Goal: Task Accomplishment & Management: Manage account settings

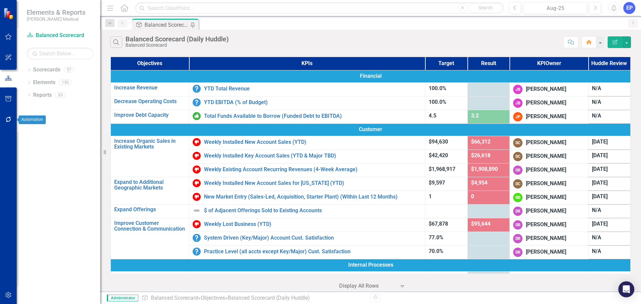
click at [6, 118] on icon "button" at bounding box center [8, 119] width 5 height 5
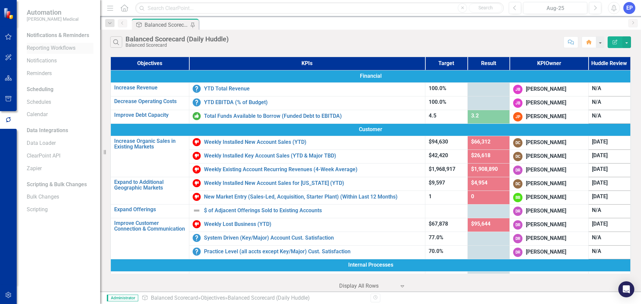
click at [52, 49] on link "Reporting Workflows" at bounding box center [60, 48] width 67 height 8
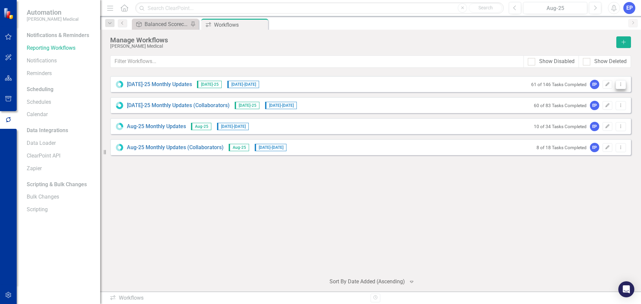
click at [618, 85] on icon "Dropdown Menu" at bounding box center [621, 84] width 6 height 4
click at [626, 73] on div "[DATE]-25 Monthly Updates [DATE]-25 [DATE] - [DATE] 61 of 146 Tasks Completed E…" at bounding box center [370, 170] width 520 height 195
click at [624, 82] on button "Dropdown Menu" at bounding box center [620, 84] width 10 height 9
click at [152, 83] on link "[DATE]-25 Monthly Updates" at bounding box center [159, 85] width 65 height 8
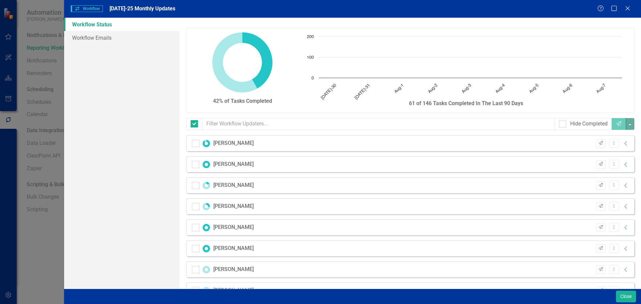
checkbox input "false"
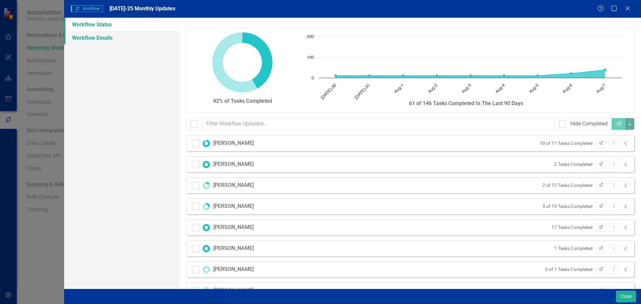
click at [101, 36] on link "Workflow Emails" at bounding box center [121, 37] width 115 height 13
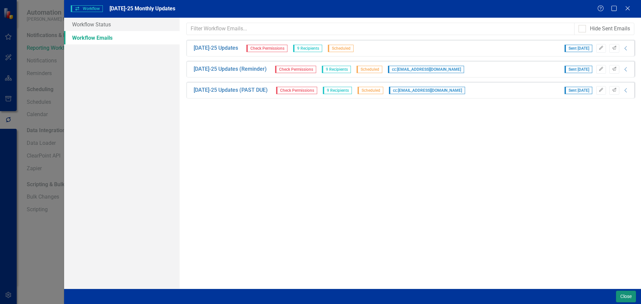
click at [629, 301] on button "Close" at bounding box center [626, 297] width 20 height 12
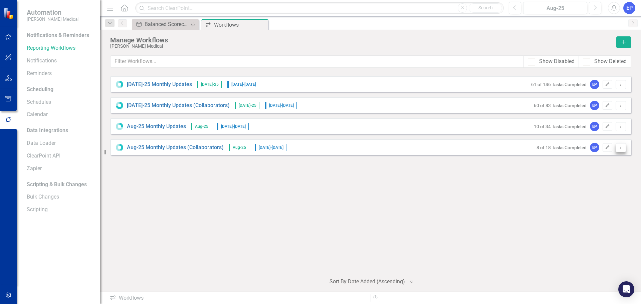
click at [617, 145] on button "Dropdown Menu" at bounding box center [620, 147] width 10 height 9
click at [622, 85] on icon "Dropdown Menu" at bounding box center [621, 84] width 6 height 4
click at [597, 107] on link "Edit Edit Workflow" at bounding box center [594, 108] width 62 height 12
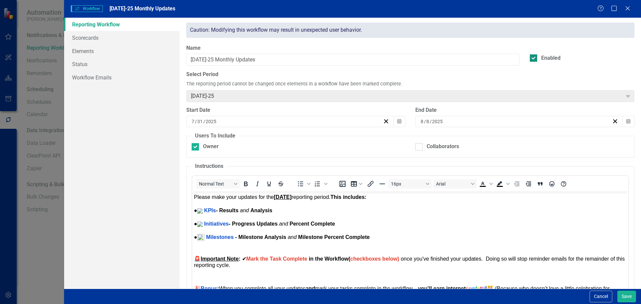
click at [534, 57] on div "Enabled" at bounding box center [581, 58] width 104 height 8
click at [534, 57] on input "Enabled" at bounding box center [531, 56] width 4 height 4
checkbox input "false"
click at [629, 301] on button "Save" at bounding box center [626, 297] width 19 height 12
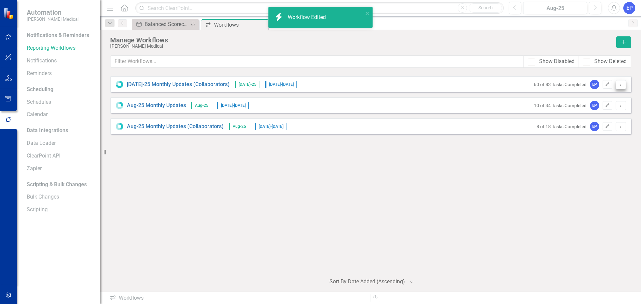
click at [622, 85] on icon "Dropdown Menu" at bounding box center [621, 84] width 6 height 4
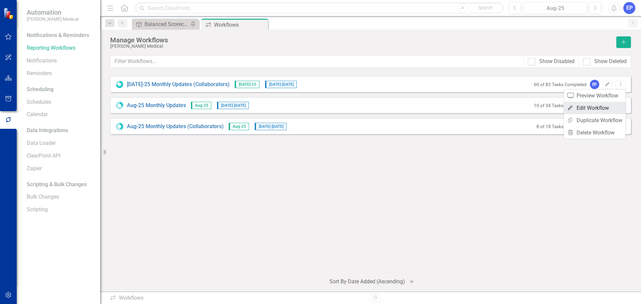
click at [605, 104] on link "Edit Edit Workflow" at bounding box center [594, 108] width 62 height 12
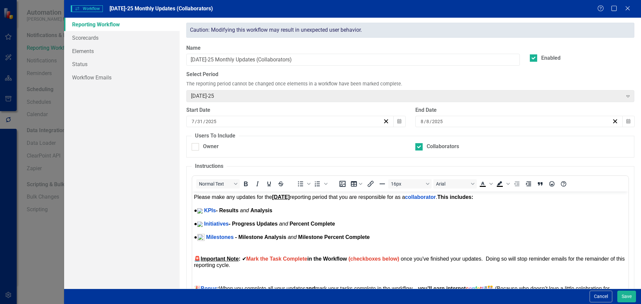
click at [528, 63] on div "Enabled" at bounding box center [581, 55] width 114 height 23
click at [529, 60] on div at bounding box center [532, 57] width 7 height 7
click at [529, 59] on input "Enabled" at bounding box center [531, 56] width 4 height 4
checkbox input "false"
click at [632, 297] on button "Save" at bounding box center [626, 297] width 19 height 12
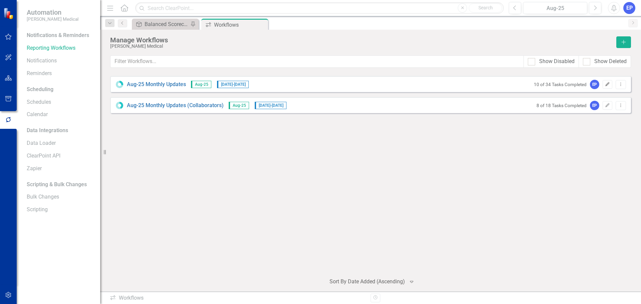
click at [608, 85] on icon "Edit" at bounding box center [607, 84] width 5 height 4
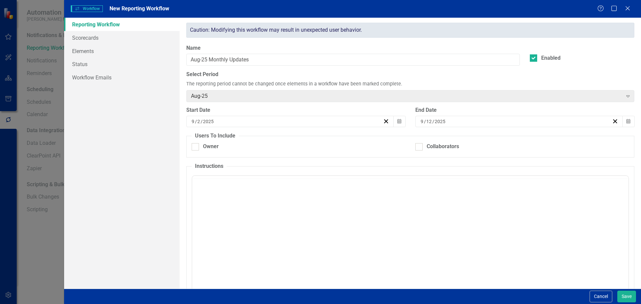
checkbox input "true"
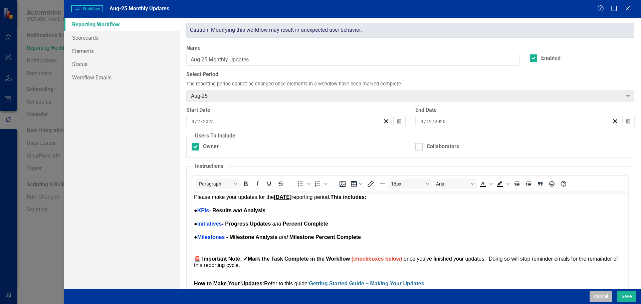
click at [591, 296] on button "Cancel" at bounding box center [600, 297] width 23 height 12
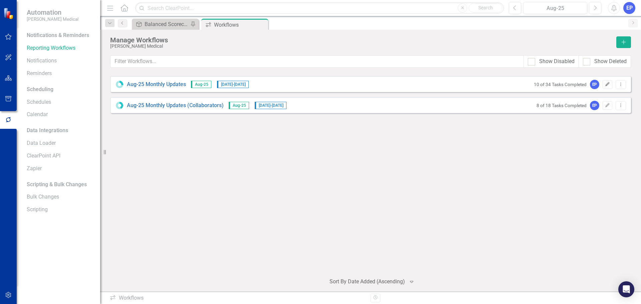
click at [607, 85] on icon "Edit" at bounding box center [607, 84] width 5 height 4
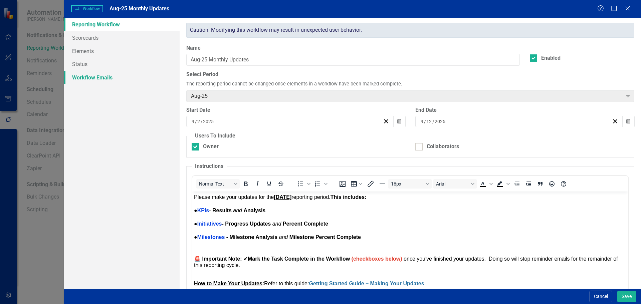
click at [92, 80] on link "Workflow Emails" at bounding box center [121, 77] width 115 height 13
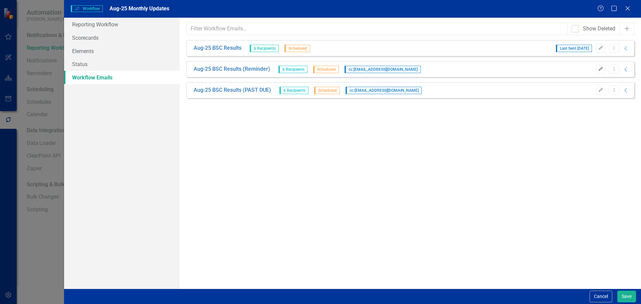
click at [601, 70] on icon "Edit" at bounding box center [600, 69] width 5 height 4
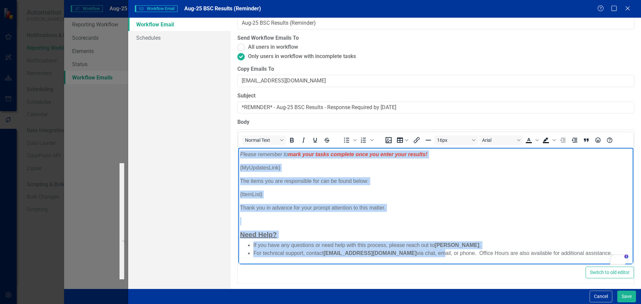
scroll to position [52, 0]
drag, startPoint x: 240, startPoint y: 153, endPoint x: 621, endPoint y: 260, distance: 395.8
click at [621, 260] on body "Hi {FirstName}, This is a reminder to please log into ClearPoint and update the…" at bounding box center [435, 179] width 395 height 169
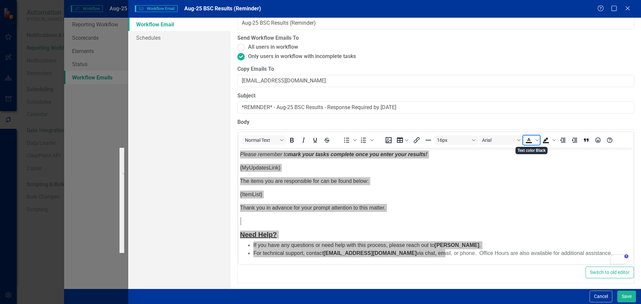
click at [528, 142] on icon "Text color Black" at bounding box center [528, 142] width 6 height 1
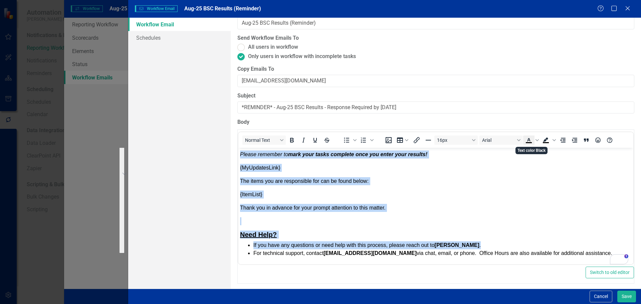
scroll to position [45, 0]
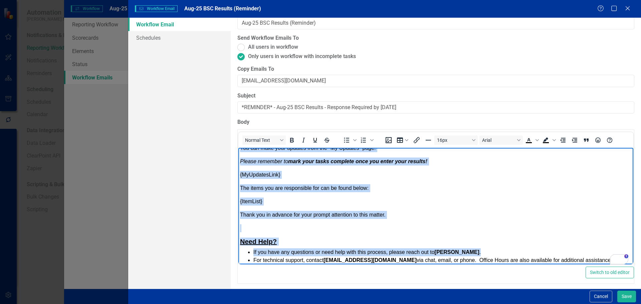
click at [466, 185] on p "The items you are responsible for can be found below:" at bounding box center [435, 188] width 391 height 8
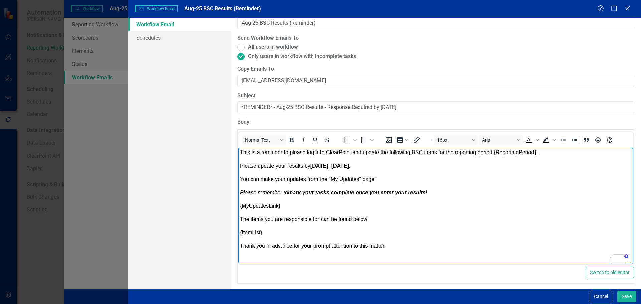
scroll to position [0, 0]
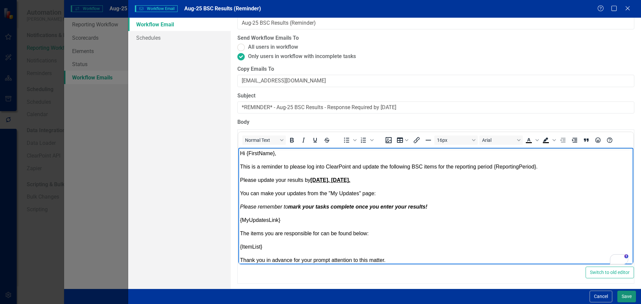
click at [625, 296] on button "Save" at bounding box center [626, 297] width 19 height 12
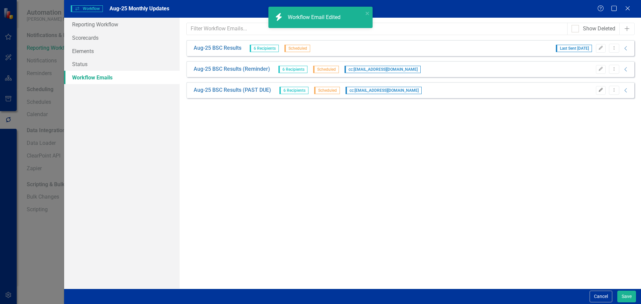
click at [598, 91] on icon "Edit" at bounding box center [600, 90] width 5 height 4
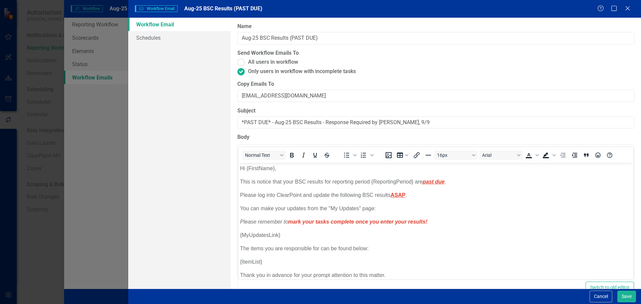
click at [291, 202] on body "Hi {FirstName}, This is notice that your BSC results for reporting period {Repo…" at bounding box center [435, 247] width 395 height 169
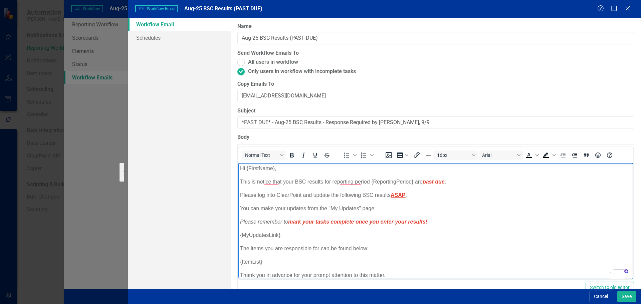
drag, startPoint x: 239, startPoint y: 164, endPoint x: 430, endPoint y: 182, distance: 192.0
click at [430, 182] on body "Hi {FirstName}, This is notice that your BSC results for reporting period {Repo…" at bounding box center [435, 247] width 395 height 169
click at [527, 155] on icon "Text color Black" at bounding box center [528, 154] width 3 height 3
drag, startPoint x: 392, startPoint y: 193, endPoint x: 282, endPoint y: 185, distance: 110.3
click at [238, 198] on html "Hi {FirstName}, This is notice that your BSC results for reporting period {Repo…" at bounding box center [435, 247] width 395 height 169
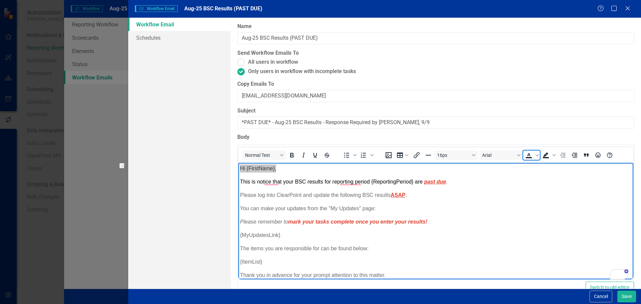
click at [528, 154] on icon "Text color Black" at bounding box center [528, 154] width 3 height 3
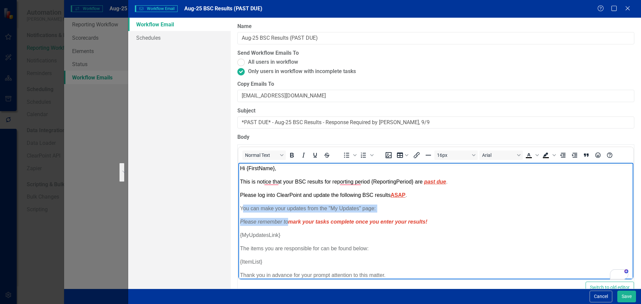
drag, startPoint x: 287, startPoint y: 222, endPoint x: 243, endPoint y: 206, distance: 47.4
click at [243, 206] on body "Hi {FirstName}, This is notice that your BSC results for reporting period {Repo…" at bounding box center [435, 247] width 395 height 169
click at [526, 154] on icon "Text color Black" at bounding box center [528, 155] width 8 height 8
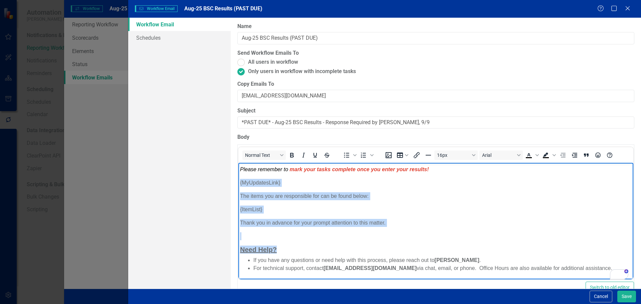
scroll to position [15, 0]
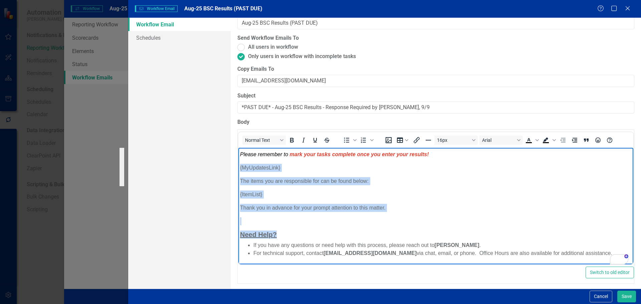
drag, startPoint x: 239, startPoint y: 218, endPoint x: 874, endPoint y: 393, distance: 658.9
click at [633, 256] on html "Hi {FirstName}, This is notice that your BSC results for reporting period {Repo…" at bounding box center [435, 179] width 395 height 169
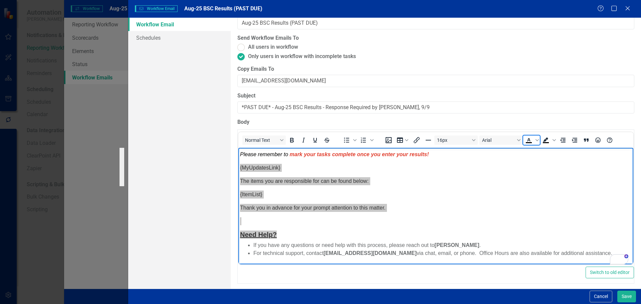
click at [528, 142] on icon "Text color Black" at bounding box center [528, 142] width 6 height 1
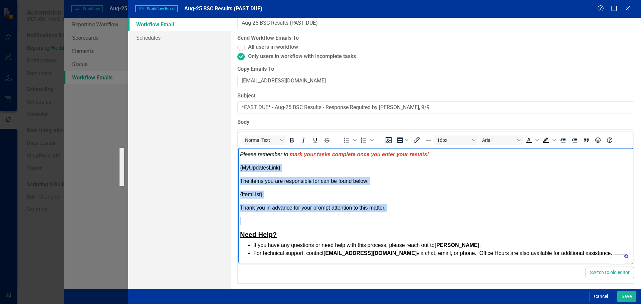
click at [517, 176] on body "Hi {FirstName}, This is notice that your BSC results for reporting period {Repo…" at bounding box center [435, 179] width 395 height 169
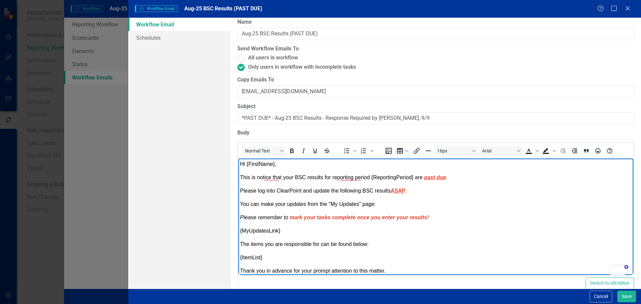
scroll to position [0, 0]
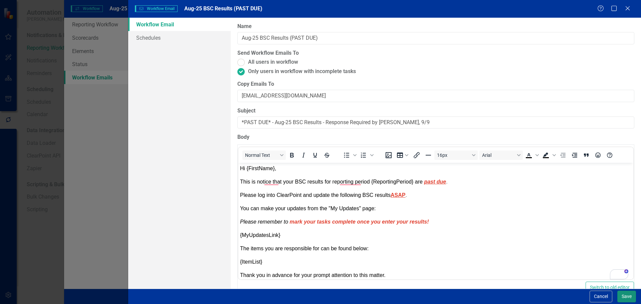
click at [626, 293] on button "Save" at bounding box center [626, 297] width 19 height 12
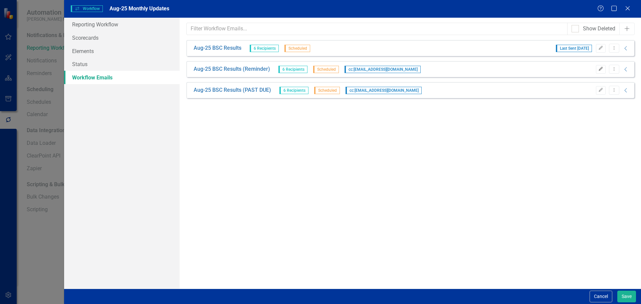
click at [601, 71] on button "Edit" at bounding box center [601, 69] width 10 height 9
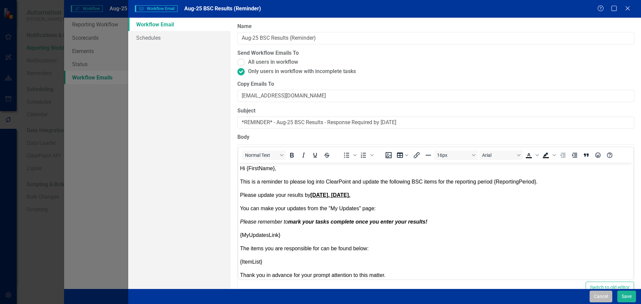
click at [593, 301] on button "Cancel" at bounding box center [600, 297] width 23 height 12
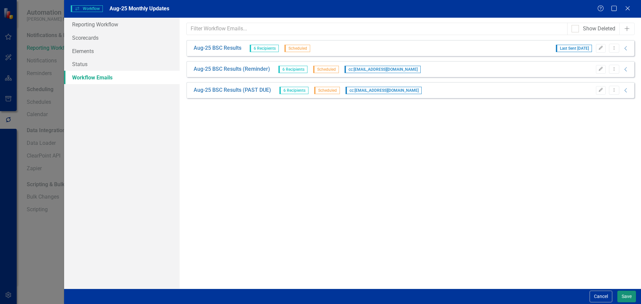
click at [633, 301] on button "Save" at bounding box center [626, 297] width 19 height 12
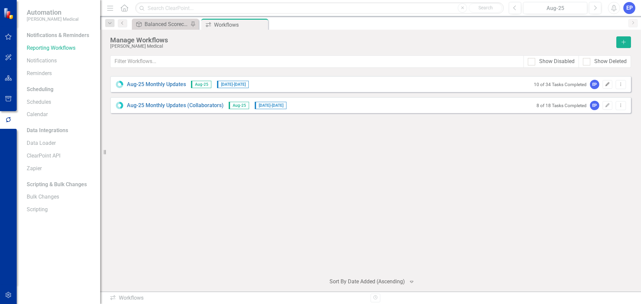
click at [607, 83] on icon "button" at bounding box center [607, 84] width 4 height 4
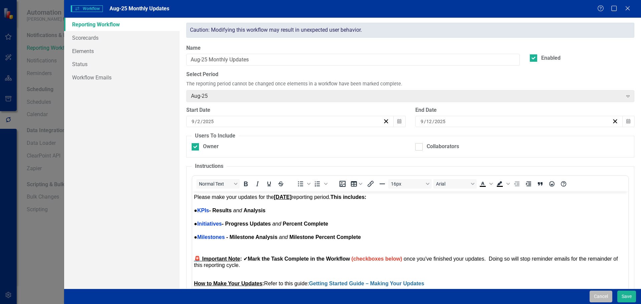
click at [593, 295] on button "Cancel" at bounding box center [600, 297] width 23 height 12
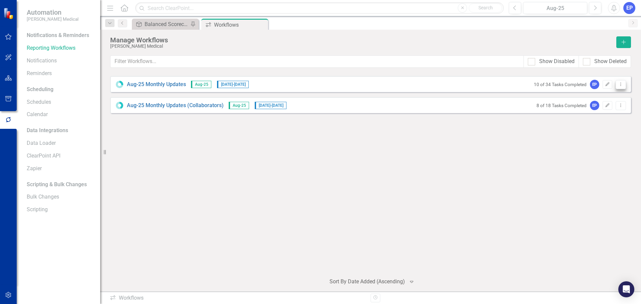
click at [617, 85] on button "Dropdown Menu" at bounding box center [620, 84] width 10 height 9
click at [602, 96] on link "Preview Preview Workflow" at bounding box center [594, 95] width 62 height 12
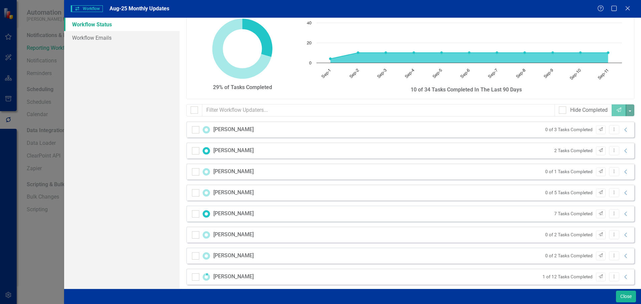
scroll to position [20, 0]
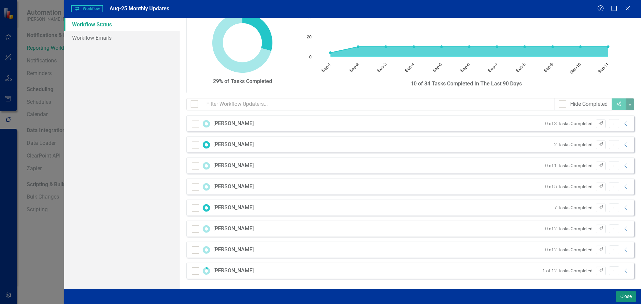
click at [625, 296] on button "Close" at bounding box center [626, 297] width 20 height 12
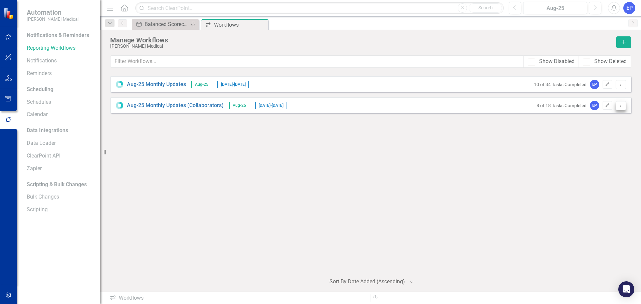
click at [620, 109] on button "Dropdown Menu" at bounding box center [620, 105] width 10 height 9
click at [614, 121] on link "Preview Preview Workflow" at bounding box center [594, 116] width 62 height 12
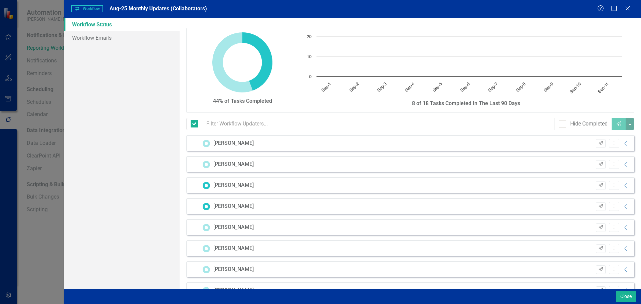
checkbox input "false"
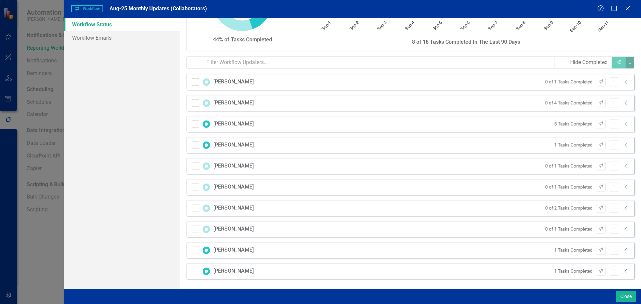
scroll to position [62, 0]
click at [624, 229] on icon at bounding box center [625, 229] width 2 height 4
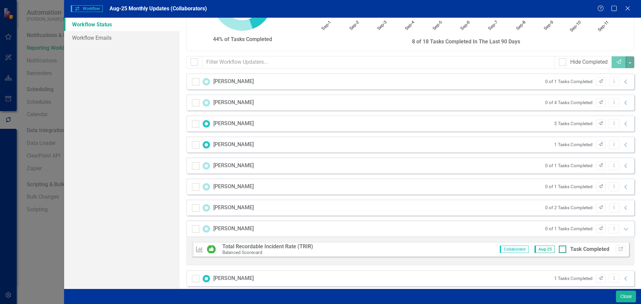
click at [558, 248] on input "Task Completed" at bounding box center [560, 248] width 4 height 4
checkbox input "true"
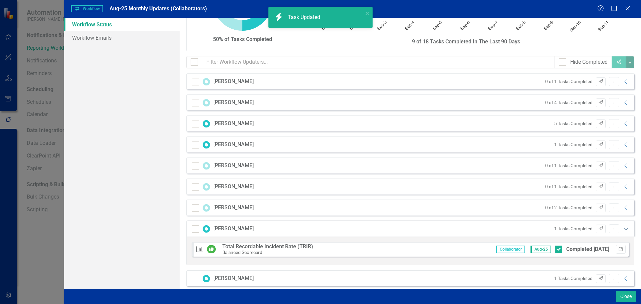
click at [622, 231] on icon "Expanded" at bounding box center [625, 228] width 7 height 5
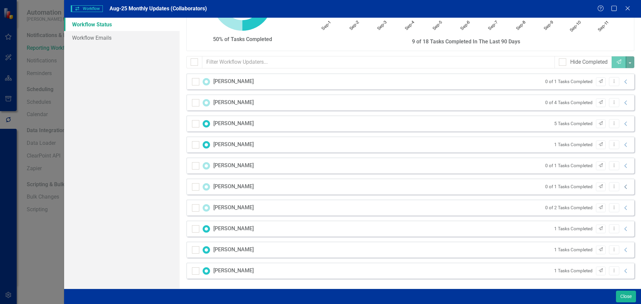
click at [622, 188] on icon "Collapse" at bounding box center [625, 186] width 7 height 5
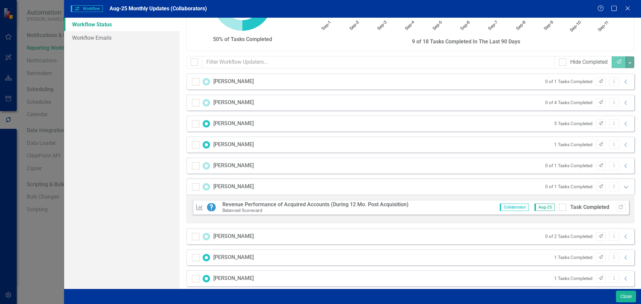
click at [622, 186] on icon "Expanded" at bounding box center [625, 186] width 7 height 5
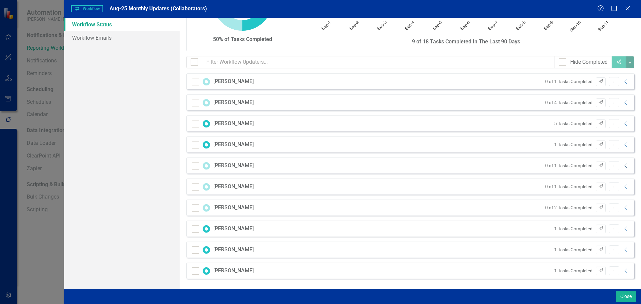
click at [622, 167] on icon "Collapse" at bounding box center [625, 165] width 7 height 5
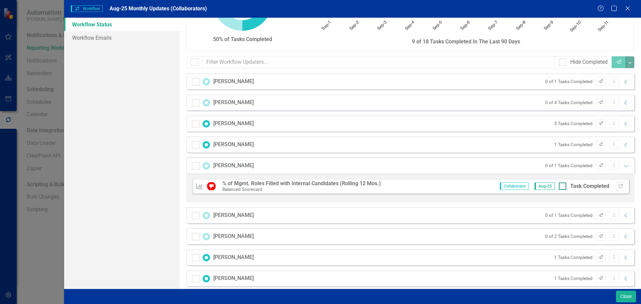
click at [559, 185] on div at bounding box center [561, 185] width 7 height 7
click at [559, 185] on input "Task Completed" at bounding box center [560, 184] width 4 height 4
checkbox input "true"
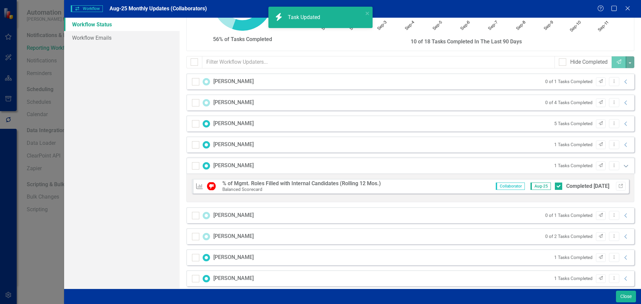
click at [622, 164] on icon "Expanded" at bounding box center [625, 165] width 7 height 5
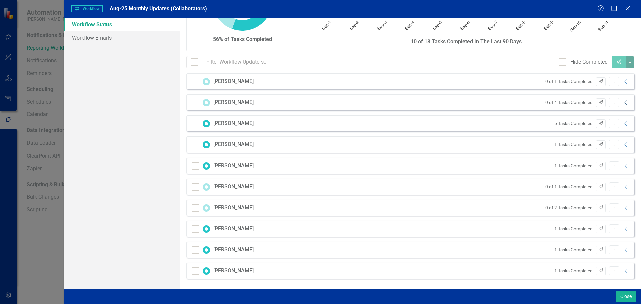
click at [622, 102] on icon "Collapse" at bounding box center [625, 102] width 7 height 5
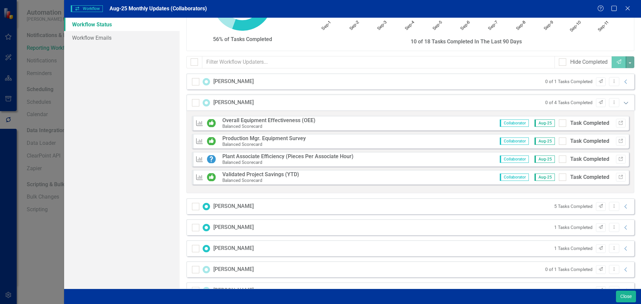
click at [622, 102] on icon "Expanded" at bounding box center [625, 102] width 7 height 5
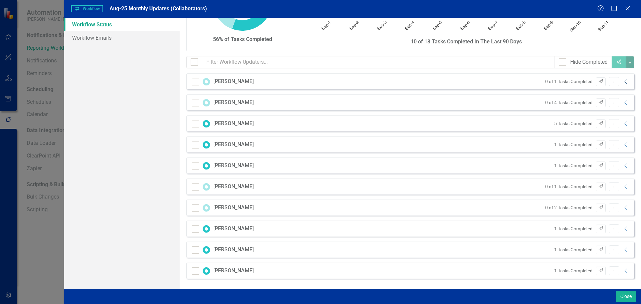
click at [622, 79] on icon "Collapse" at bounding box center [625, 81] width 7 height 5
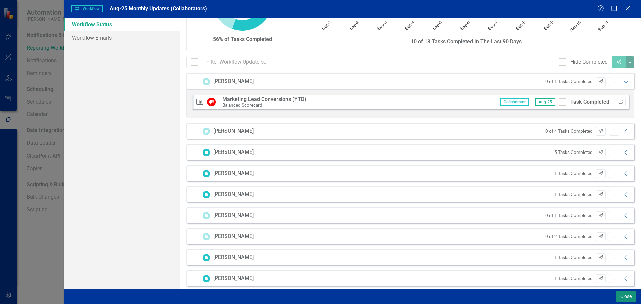
click at [619, 297] on button "Close" at bounding box center [626, 297] width 20 height 12
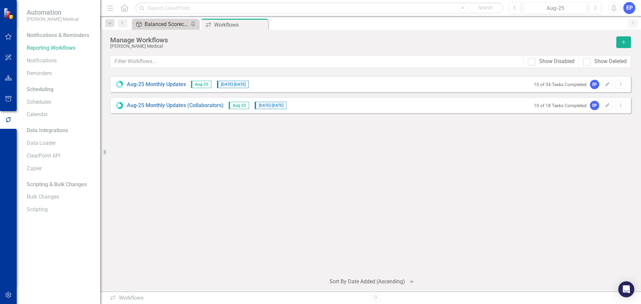
click at [159, 22] on div "Balanced Scorecard (Daily Huddle)" at bounding box center [166, 24] width 44 height 8
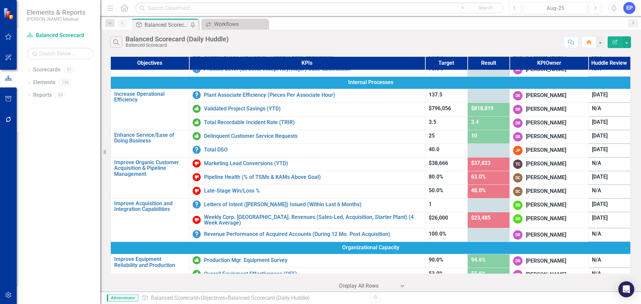
scroll to position [183, 0]
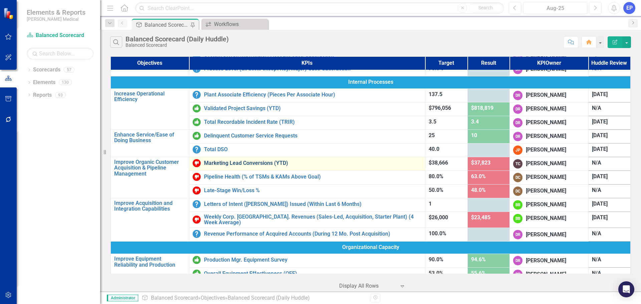
click at [260, 165] on link "Marketing Lead Conversions (YTD)" at bounding box center [313, 163] width 218 height 6
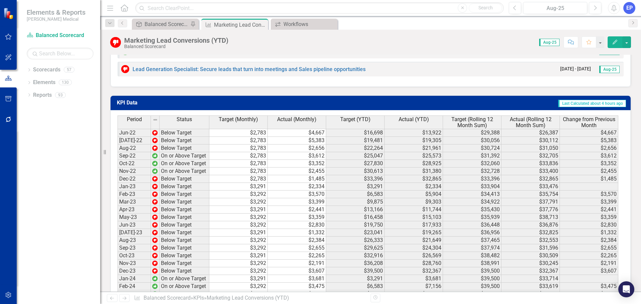
scroll to position [584, 0]
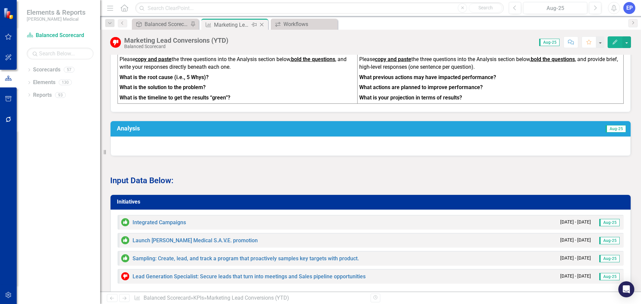
click at [260, 22] on icon "Close" at bounding box center [261, 24] width 7 height 5
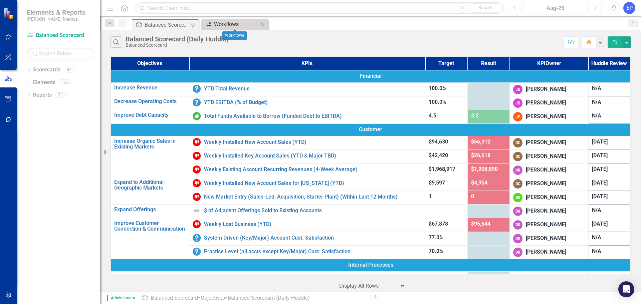
click at [237, 22] on div "Workflows" at bounding box center [236, 24] width 44 height 8
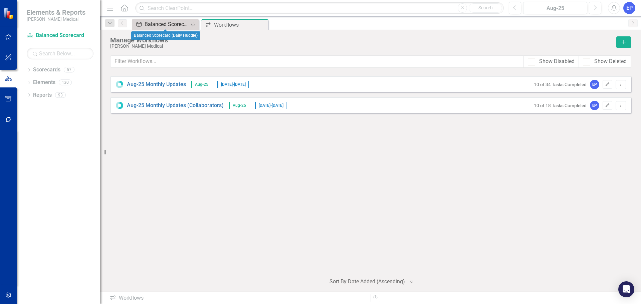
click at [161, 25] on div "Balanced Scorecard (Daily Huddle)" at bounding box center [166, 24] width 44 height 8
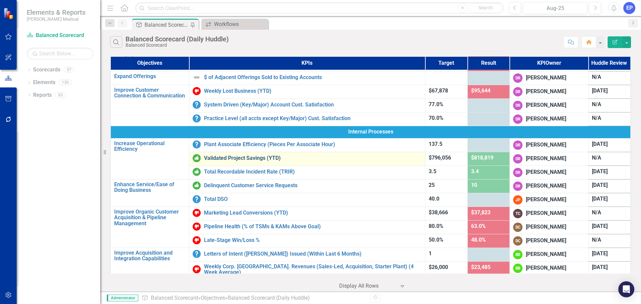
scroll to position [133, 0]
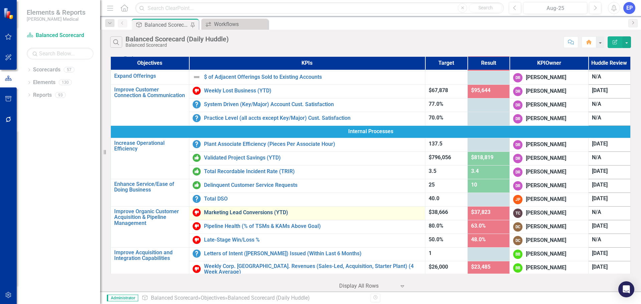
click at [240, 215] on link "Marketing Lead Conversions (YTD)" at bounding box center [313, 213] width 218 height 6
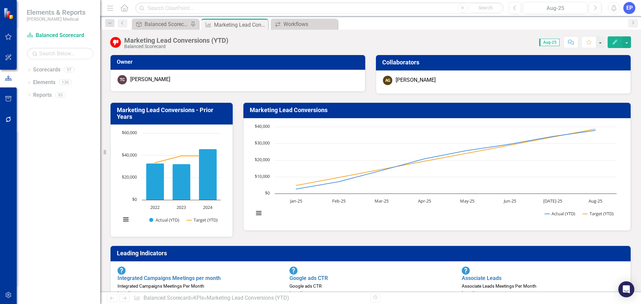
click at [445, 84] on div "AG [PERSON_NAME]" at bounding box center [503, 80] width 241 height 9
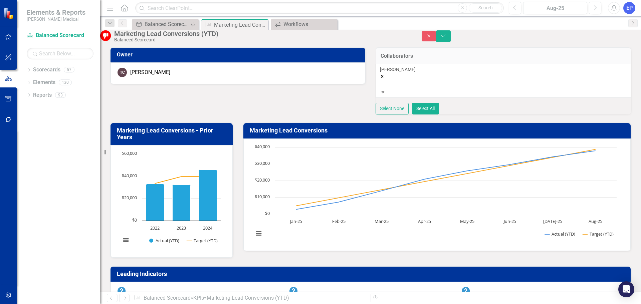
click at [447, 84] on div "[PERSON_NAME]" at bounding box center [503, 77] width 247 height 23
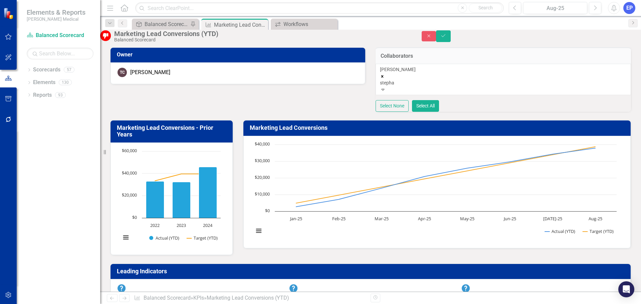
type input "[PERSON_NAME]"
click at [64, 304] on span "[PERSON_NAME]" at bounding box center [32, 307] width 64 height 6
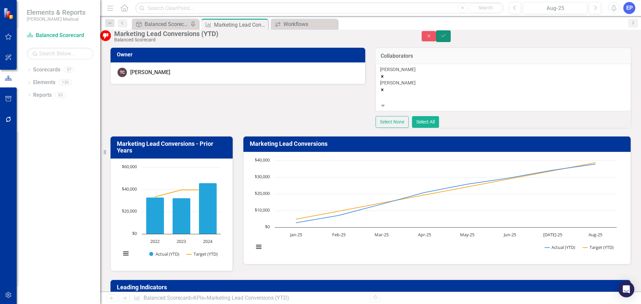
click at [446, 38] on icon "Save" at bounding box center [443, 35] width 6 height 5
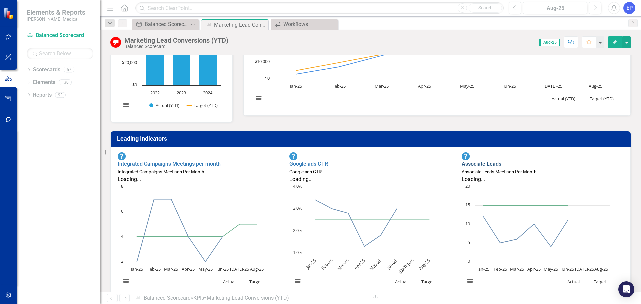
scroll to position [100, 0]
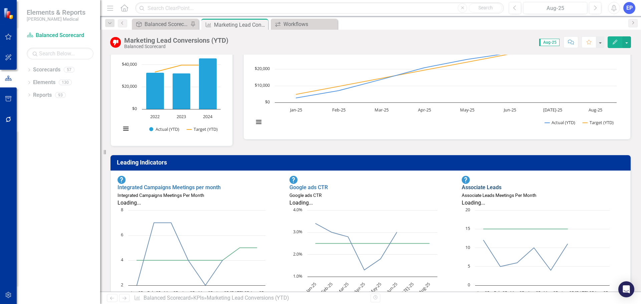
click at [492, 184] on link "Associate Leads" at bounding box center [481, 187] width 40 height 6
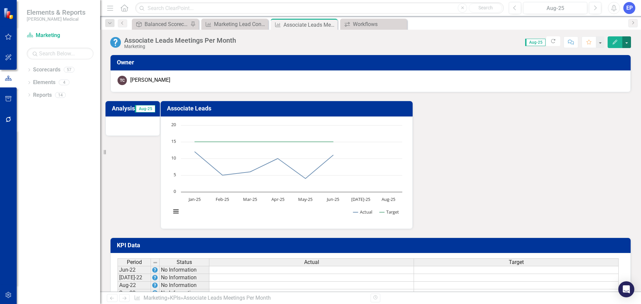
click at [627, 46] on button "button" at bounding box center [626, 42] width 9 height 12
click at [604, 69] on link "Edit Report Edit Layout" at bounding box center [603, 67] width 54 height 12
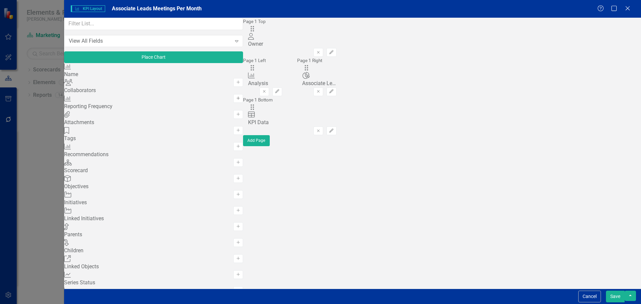
click at [233, 103] on button "Add" at bounding box center [238, 98] width 10 height 9
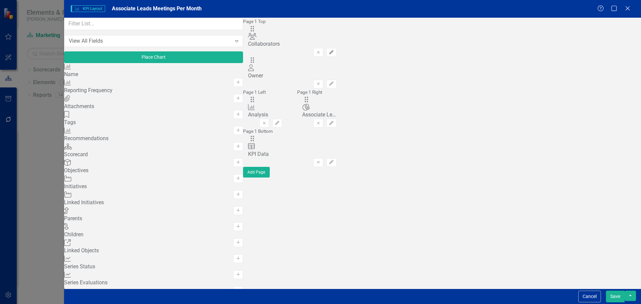
click at [334, 50] on icon "Edit" at bounding box center [331, 52] width 5 height 4
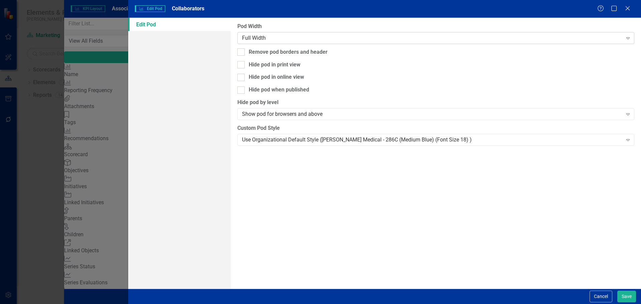
click at [552, 40] on div "Full Width" at bounding box center [432, 38] width 380 height 8
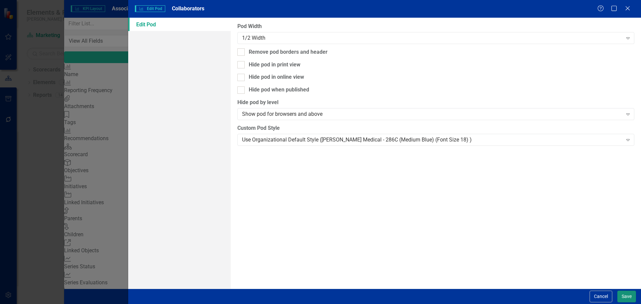
click at [627, 296] on button "Save" at bounding box center [626, 297] width 19 height 12
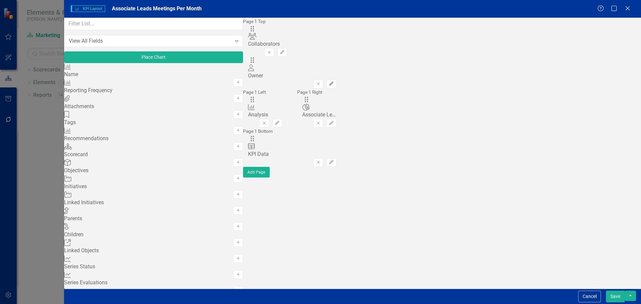
click at [334, 82] on icon "Edit" at bounding box center [331, 84] width 5 height 4
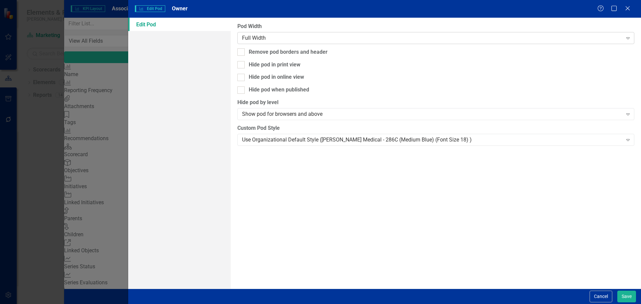
click at [405, 43] on div "Full Width Expand" at bounding box center [435, 38] width 397 height 12
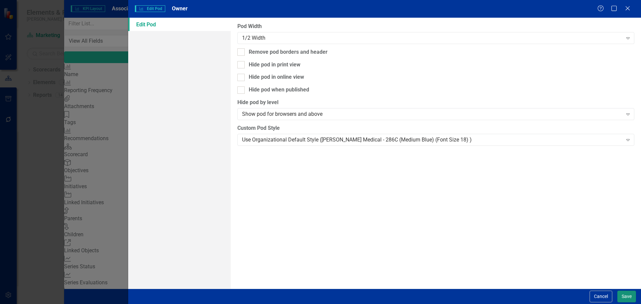
click at [627, 297] on button "Save" at bounding box center [626, 297] width 19 height 12
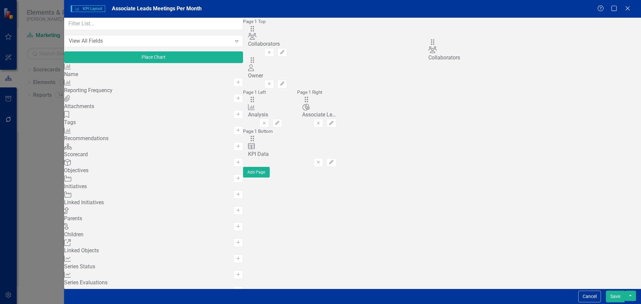
drag, startPoint x: 231, startPoint y: 44, endPoint x: 442, endPoint y: 46, distance: 211.5
click at [615, 296] on button "Save" at bounding box center [615, 297] width 19 height 12
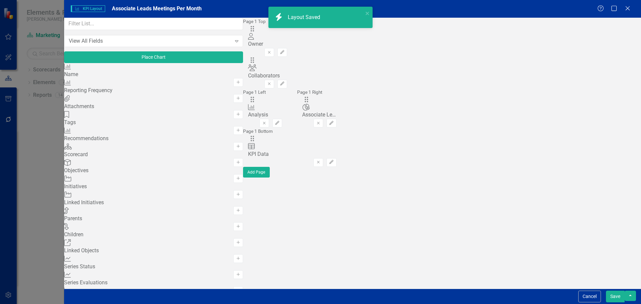
click at [453, 82] on div at bounding box center [503, 79] width 255 height 19
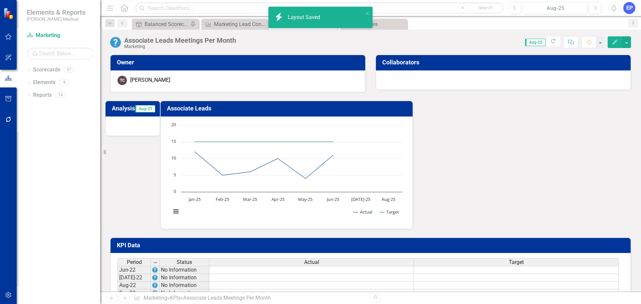
click at [453, 82] on div at bounding box center [503, 79] width 255 height 19
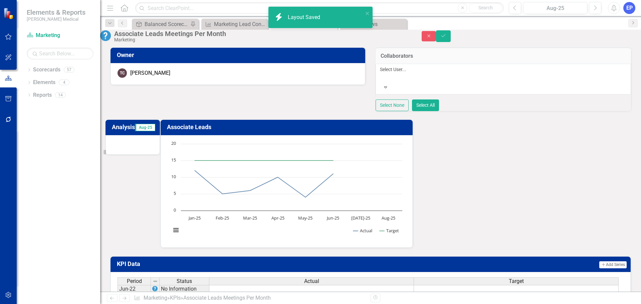
click at [381, 81] on div at bounding box center [380, 77] width 1 height 8
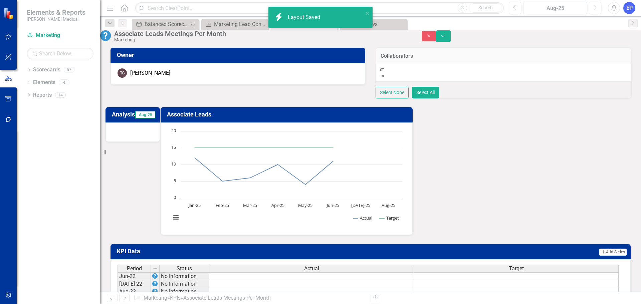
type input "ste"
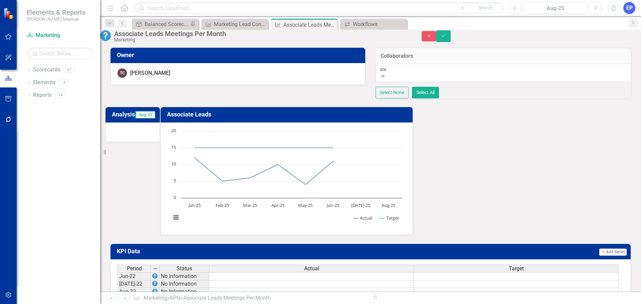
click at [432, 304] on div "Ste [PERSON_NAME]" at bounding box center [320, 308] width 641 height 8
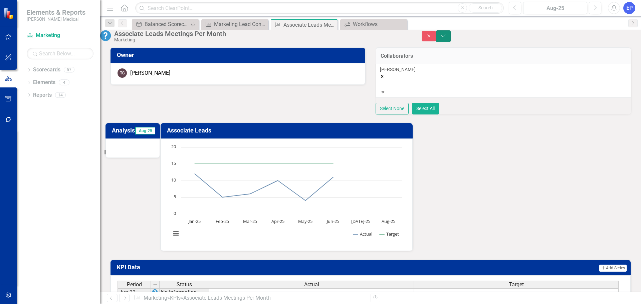
click at [450, 38] on button "Save" at bounding box center [443, 36] width 15 height 12
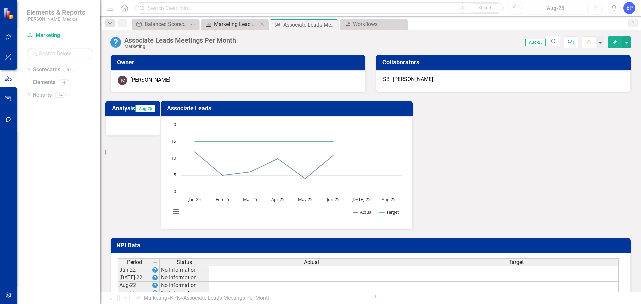
click at [240, 23] on div "Marketing Lead Conversions (YTD)" at bounding box center [236, 24] width 44 height 8
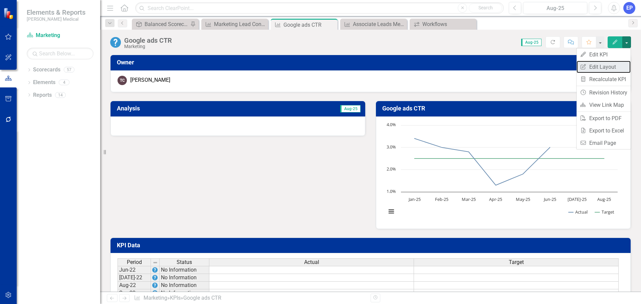
click at [606, 65] on link "Edit Report Edit Layout" at bounding box center [603, 67] width 54 height 12
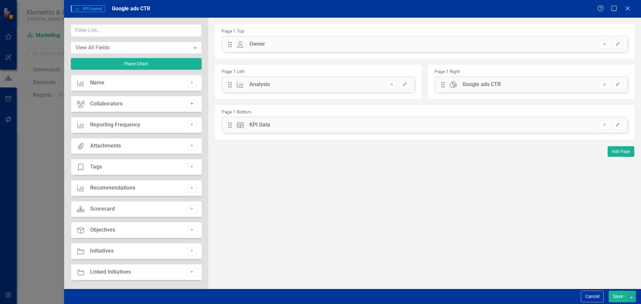
click at [187, 103] on button "Add" at bounding box center [192, 104] width 10 height 9
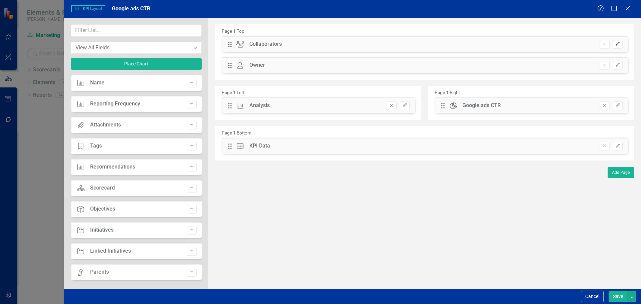
click at [619, 45] on icon "Edit" at bounding box center [617, 44] width 5 height 4
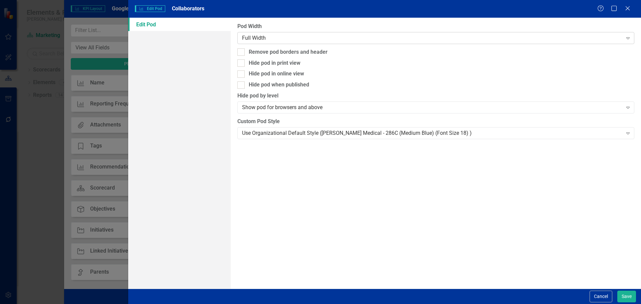
click at [603, 37] on div "Full Width" at bounding box center [432, 38] width 380 height 8
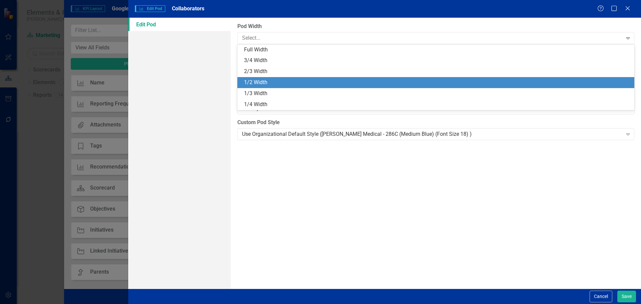
click at [584, 79] on div "1/2 Width" at bounding box center [437, 83] width 386 height 8
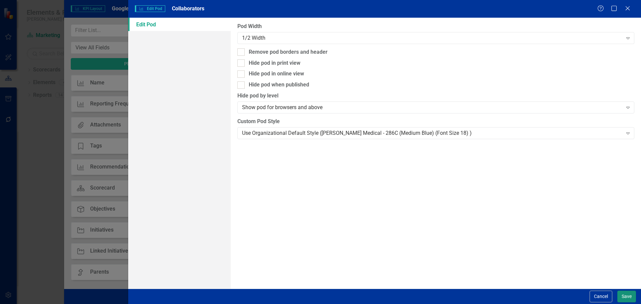
click at [629, 297] on button "Save" at bounding box center [626, 297] width 19 height 12
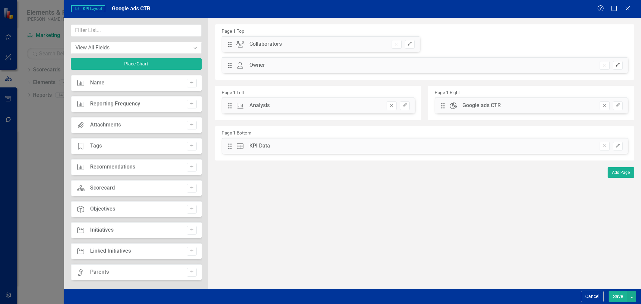
click at [620, 65] on icon "Edit" at bounding box center [617, 65] width 5 height 4
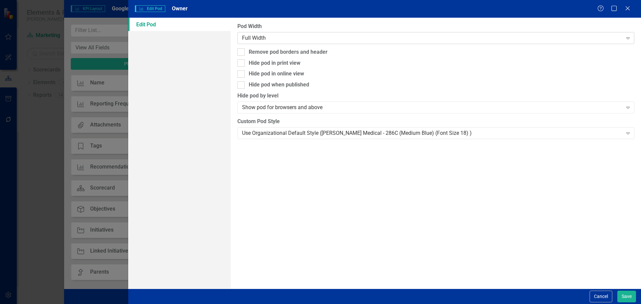
click at [464, 39] on div "Full Width" at bounding box center [432, 38] width 380 height 8
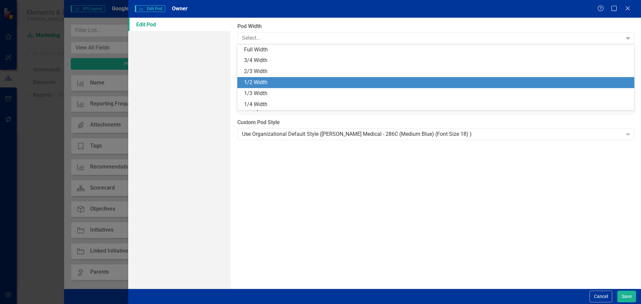
click at [452, 79] on div "1/2 Width" at bounding box center [437, 83] width 386 height 8
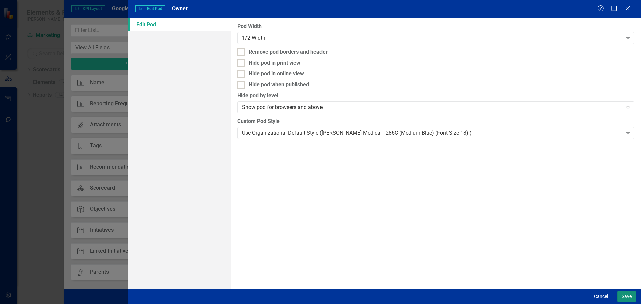
click at [626, 296] on button "Save" at bounding box center [626, 297] width 19 height 12
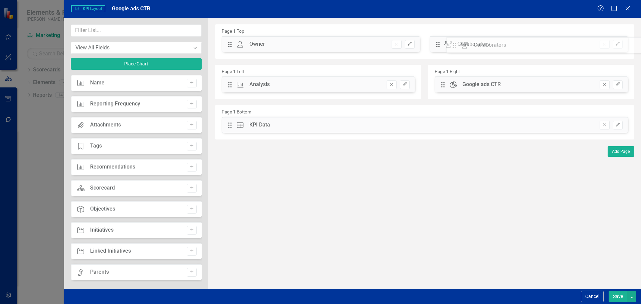
drag, startPoint x: 230, startPoint y: 43, endPoint x: 459, endPoint y: 44, distance: 229.2
click at [617, 294] on button "Save" at bounding box center [617, 297] width 19 height 12
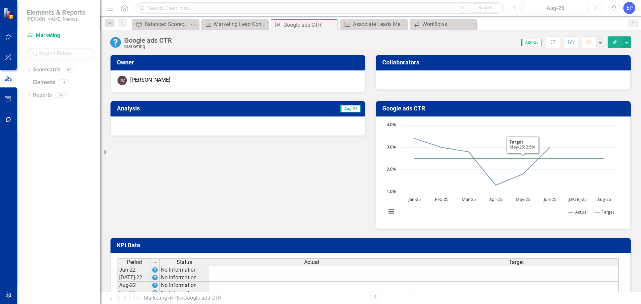
click at [518, 76] on div at bounding box center [503, 79] width 255 height 19
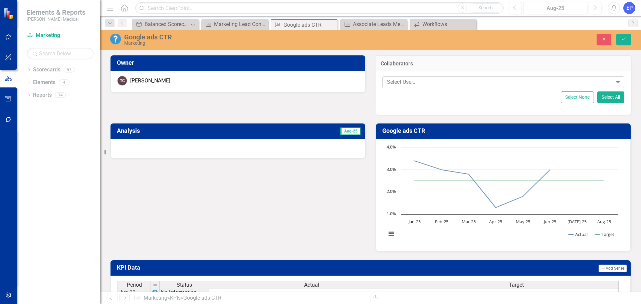
click at [511, 80] on div at bounding box center [498, 82] width 228 height 9
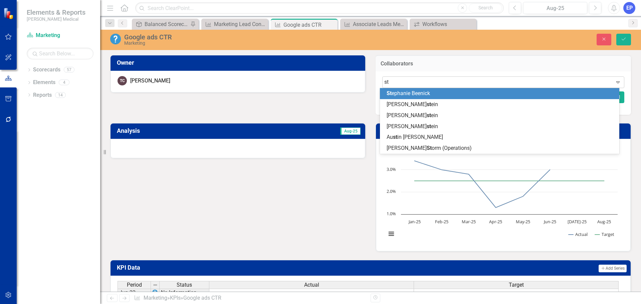
type input "ste"
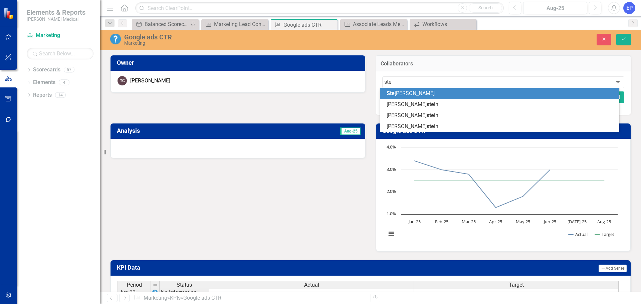
click at [460, 92] on div "Ste [PERSON_NAME]" at bounding box center [500, 94] width 229 height 8
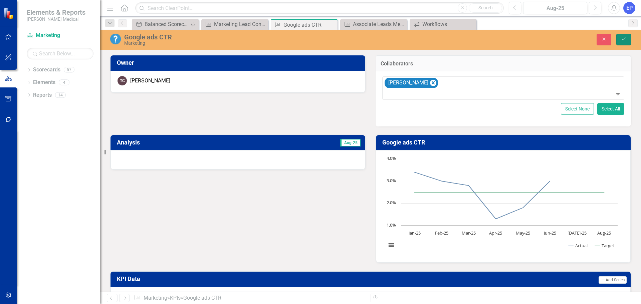
click at [626, 41] on button "Save" at bounding box center [623, 40] width 15 height 12
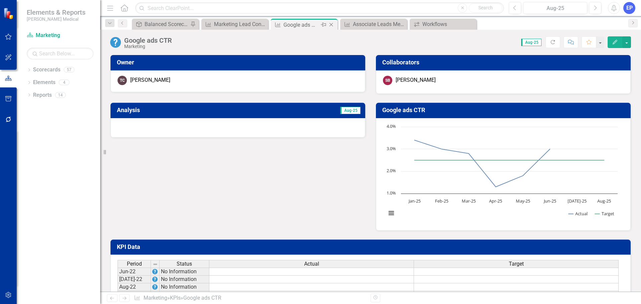
click at [333, 23] on icon "Close" at bounding box center [331, 24] width 7 height 5
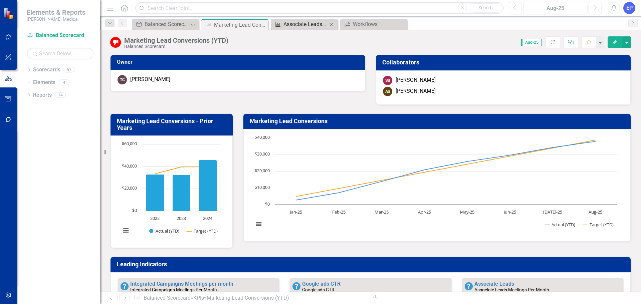
click at [316, 23] on div "Associate Leads Meetings Per Month" at bounding box center [305, 24] width 44 height 8
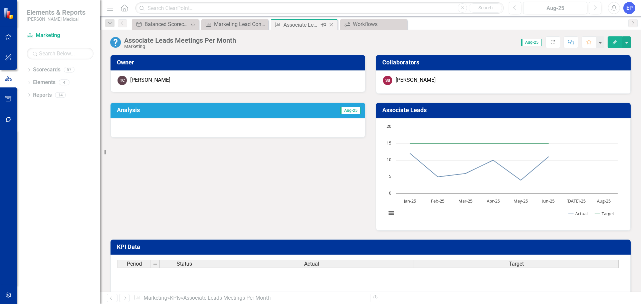
click at [332, 23] on icon at bounding box center [331, 25] width 4 height 4
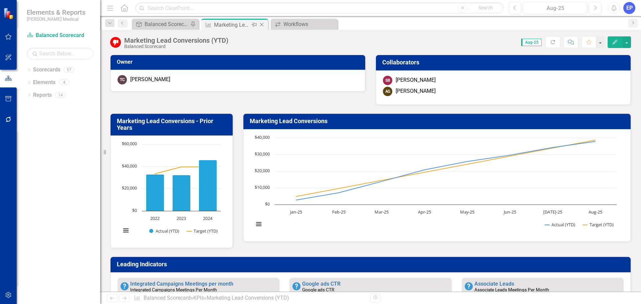
click at [241, 25] on div "Marketing Lead Conversions (YTD)" at bounding box center [232, 25] width 36 height 8
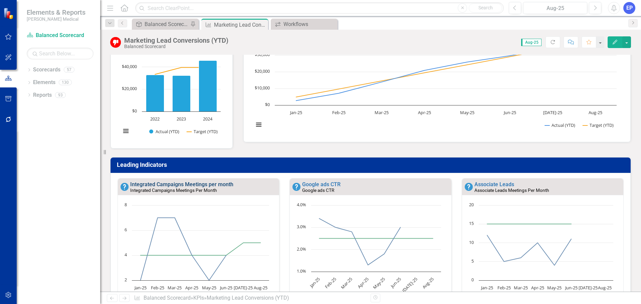
scroll to position [100, 0]
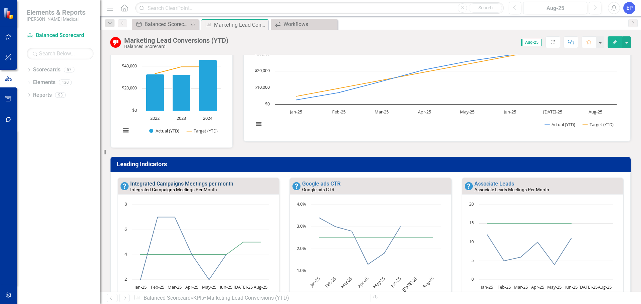
click at [209, 186] on link "Integrated Campaigns Meetings per month" at bounding box center [181, 183] width 103 height 6
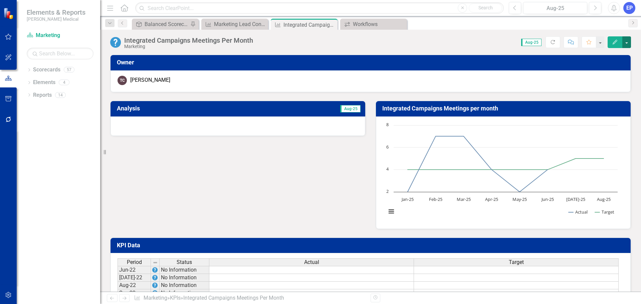
click at [626, 45] on button "button" at bounding box center [626, 42] width 9 height 12
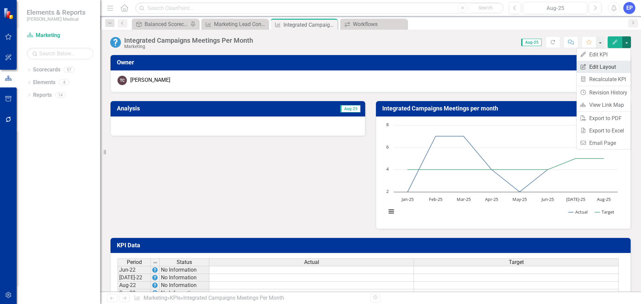
click at [603, 65] on link "Edit Report Edit Layout" at bounding box center [603, 67] width 54 height 12
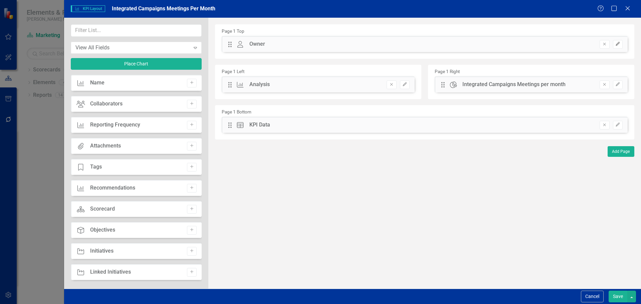
click at [618, 43] on icon "button" at bounding box center [617, 44] width 4 height 4
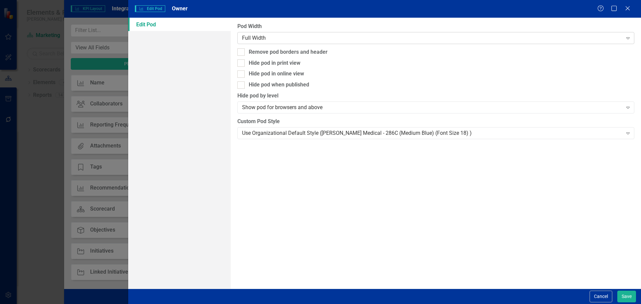
click at [308, 42] on div "Full Width Expand" at bounding box center [435, 38] width 397 height 12
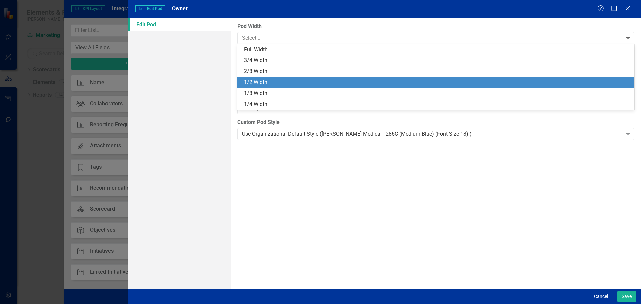
click at [299, 83] on div "1/2 Width" at bounding box center [437, 83] width 386 height 8
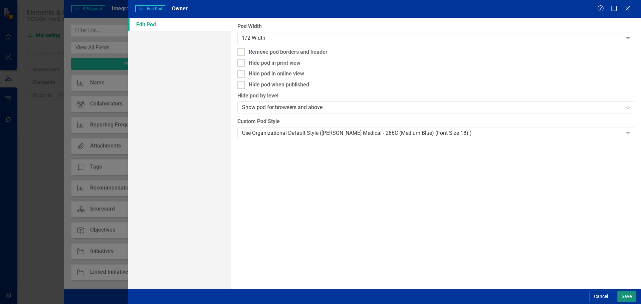
click at [630, 297] on button "Save" at bounding box center [626, 297] width 19 height 12
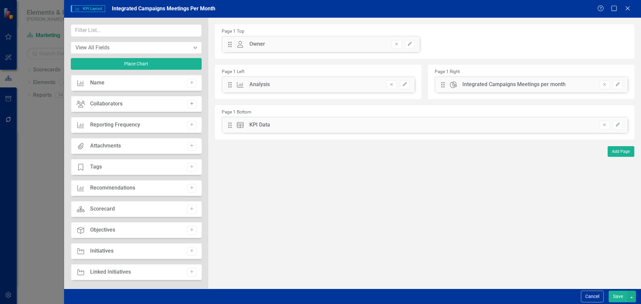
click at [189, 103] on icon "Add" at bounding box center [191, 104] width 5 height 4
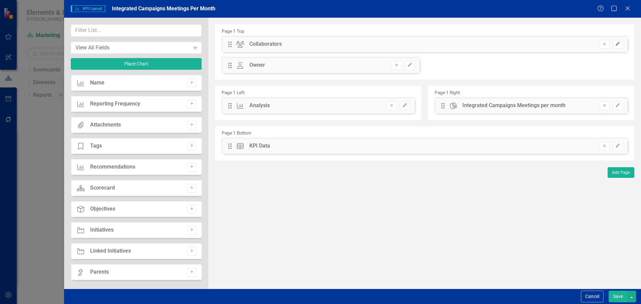
click at [619, 44] on icon "Edit" at bounding box center [617, 44] width 5 height 4
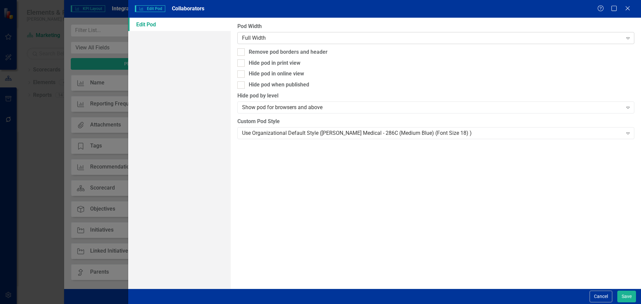
click at [439, 39] on div "Full Width" at bounding box center [432, 38] width 380 height 8
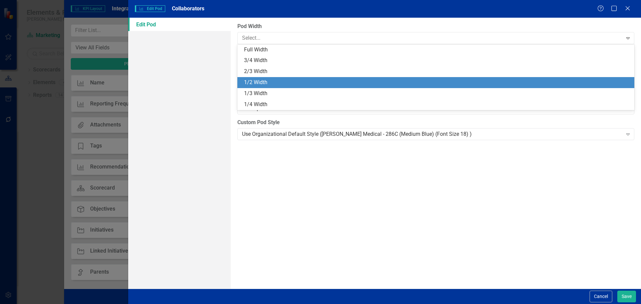
click at [429, 79] on div "1/2 Width" at bounding box center [437, 83] width 386 height 8
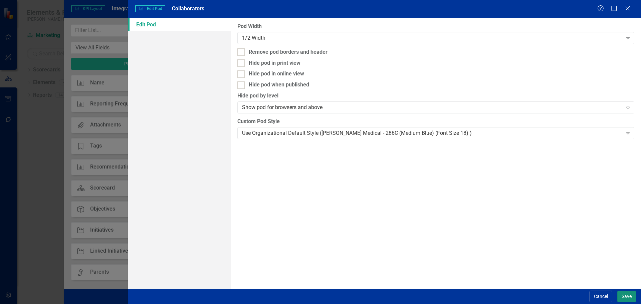
click at [628, 292] on button "Save" at bounding box center [626, 297] width 19 height 12
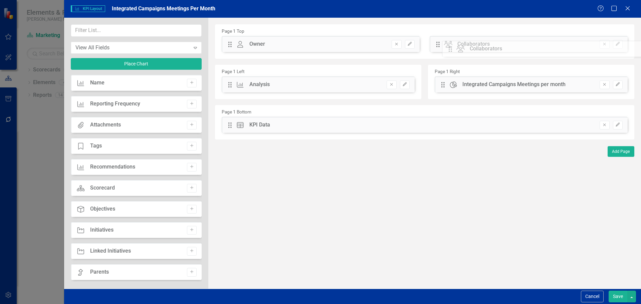
drag, startPoint x: 230, startPoint y: 43, endPoint x: 455, endPoint y: 48, distance: 225.2
click at [611, 293] on button "Save" at bounding box center [617, 297] width 19 height 12
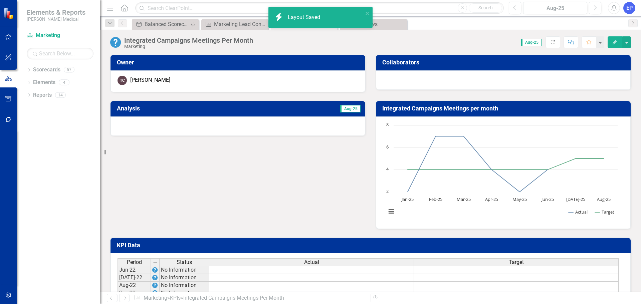
click at [439, 81] on div at bounding box center [503, 79] width 255 height 19
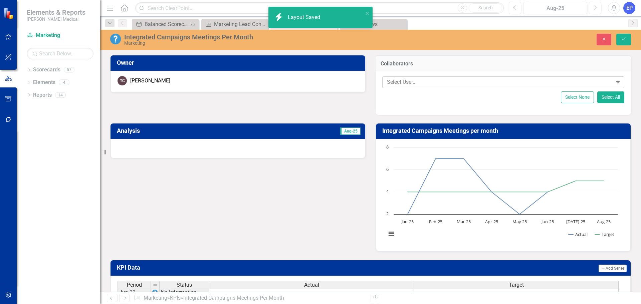
click at [439, 84] on div at bounding box center [498, 82] width 228 height 9
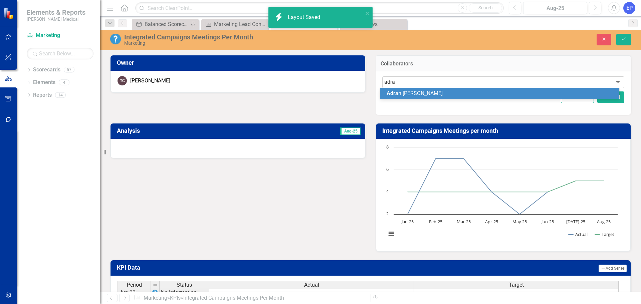
type input "adran"
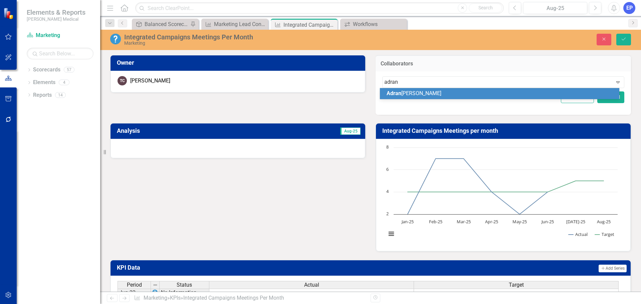
click at [419, 91] on span "Adran Gandarilla" at bounding box center [413, 93] width 55 height 6
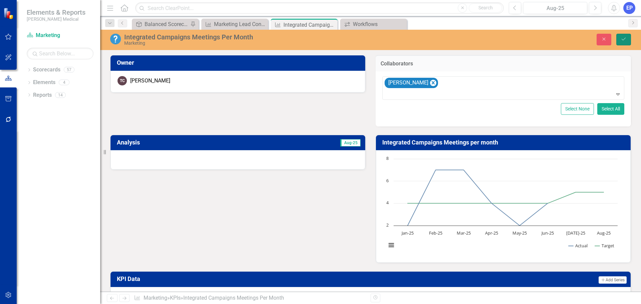
click at [627, 38] on button "Save" at bounding box center [623, 40] width 15 height 12
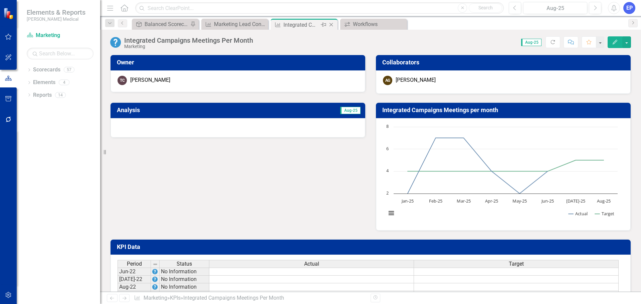
click at [331, 24] on icon at bounding box center [331, 25] width 4 height 4
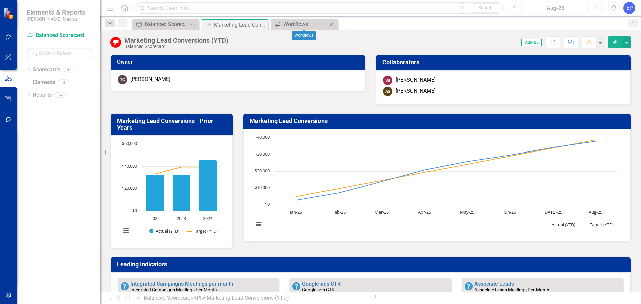
click at [331, 24] on icon "Close" at bounding box center [331, 24] width 7 height 5
click at [264, 25] on icon "Close" at bounding box center [261, 24] width 7 height 5
